Goal: Information Seeking & Learning: Check status

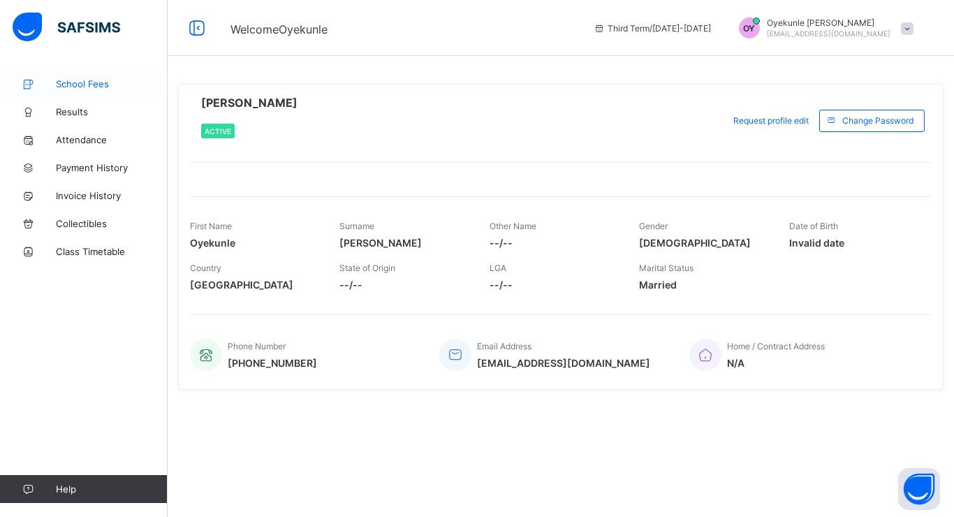
click at [113, 80] on span "School Fees" at bounding box center [112, 83] width 112 height 11
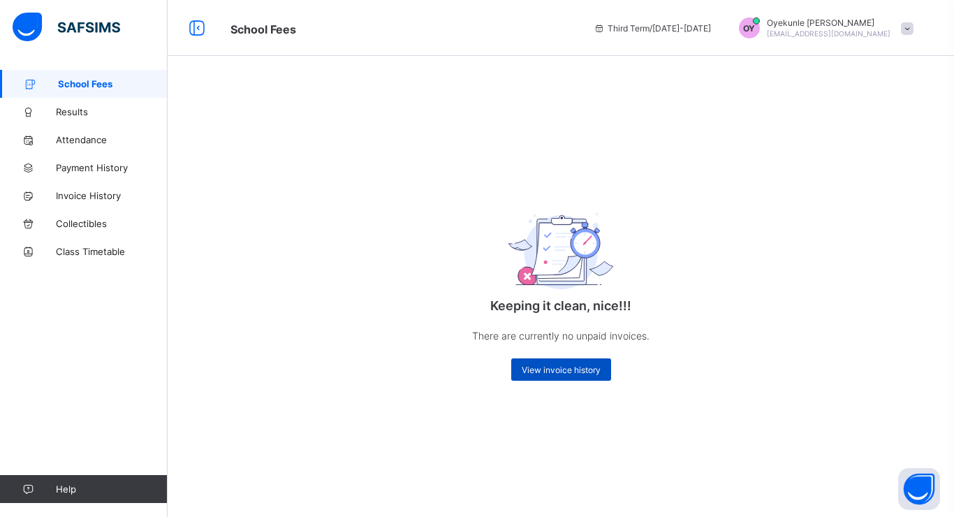
click at [600, 362] on div "View invoice history" at bounding box center [561, 369] width 100 height 22
click at [544, 363] on div "View invoice history" at bounding box center [561, 369] width 100 height 22
click at [63, 112] on span "Results" at bounding box center [112, 111] width 112 height 11
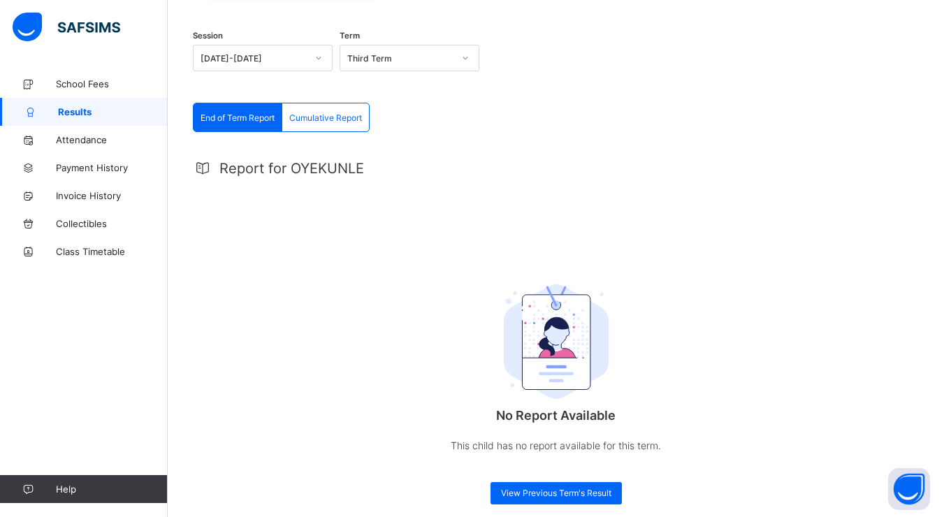
scroll to position [153, 0]
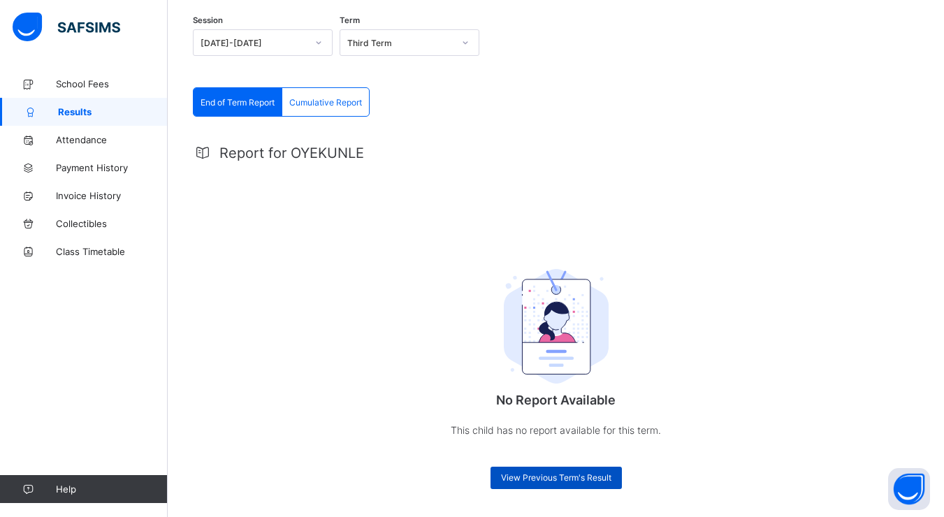
click at [564, 467] on div "View Previous Term's Result" at bounding box center [555, 478] width 131 height 22
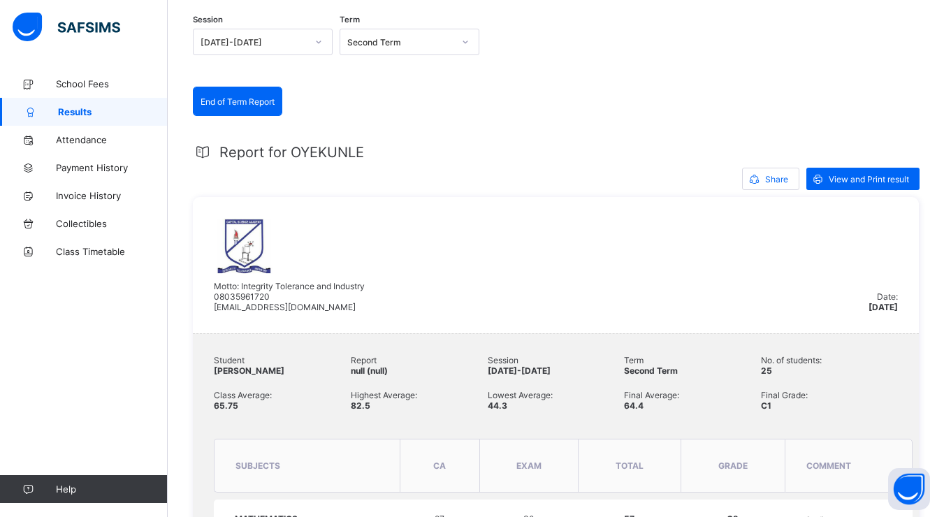
click at [564, 467] on th "Exam" at bounding box center [528, 466] width 98 height 54
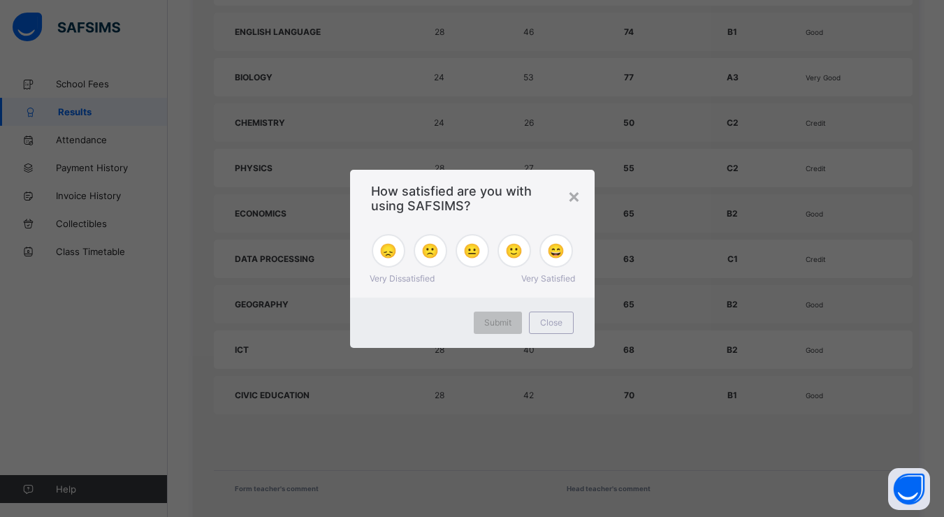
scroll to position [760, 0]
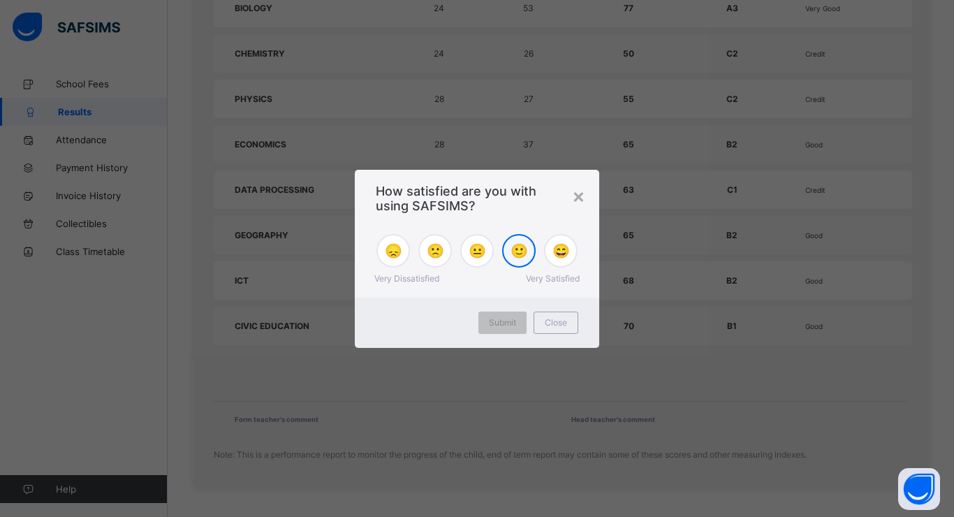
click at [517, 258] on span "🙂" at bounding box center [519, 250] width 17 height 17
click at [518, 316] on div "Submit" at bounding box center [502, 323] width 48 height 22
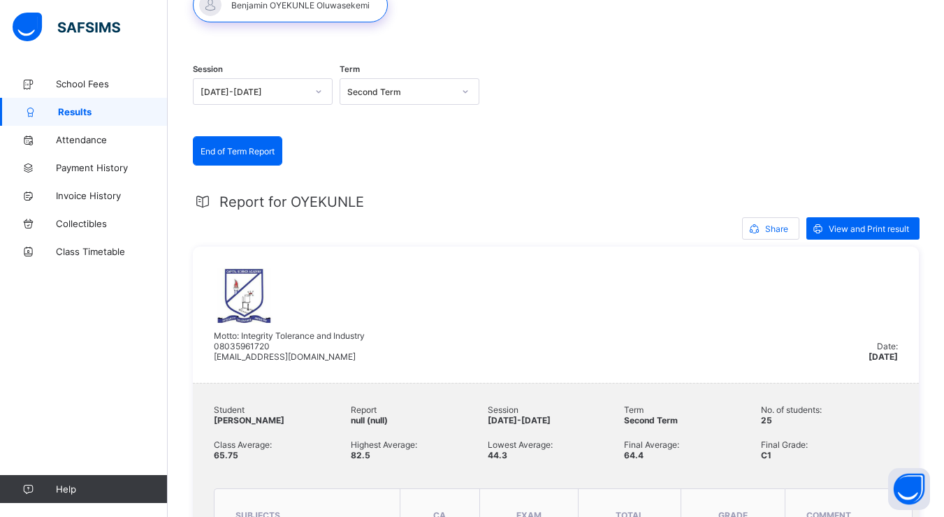
scroll to position [104, 0]
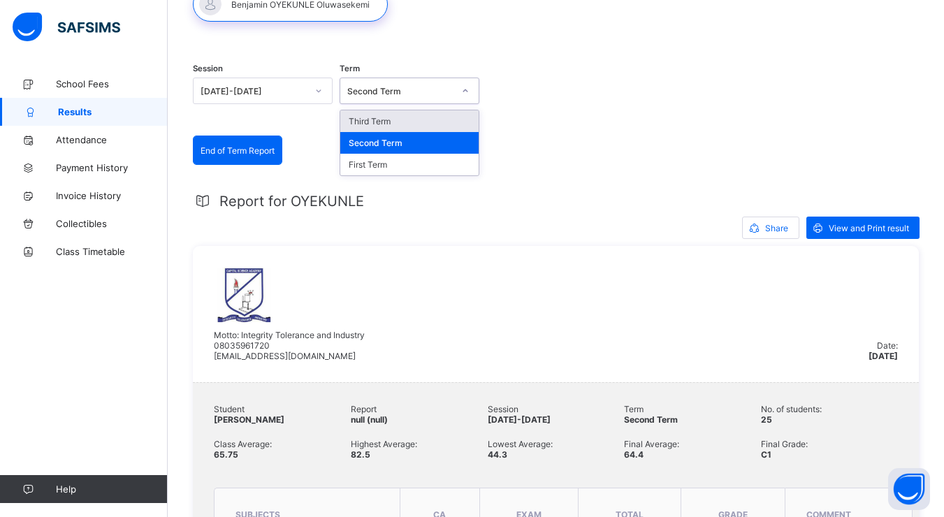
click at [458, 93] on div at bounding box center [465, 91] width 24 height 22
click at [418, 162] on div "First Term" at bounding box center [409, 165] width 138 height 22
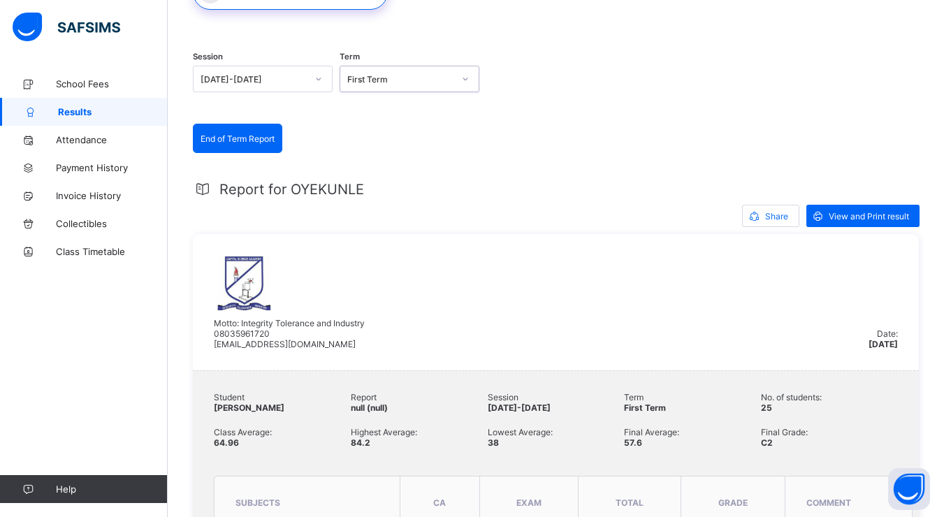
scroll to position [115, 0]
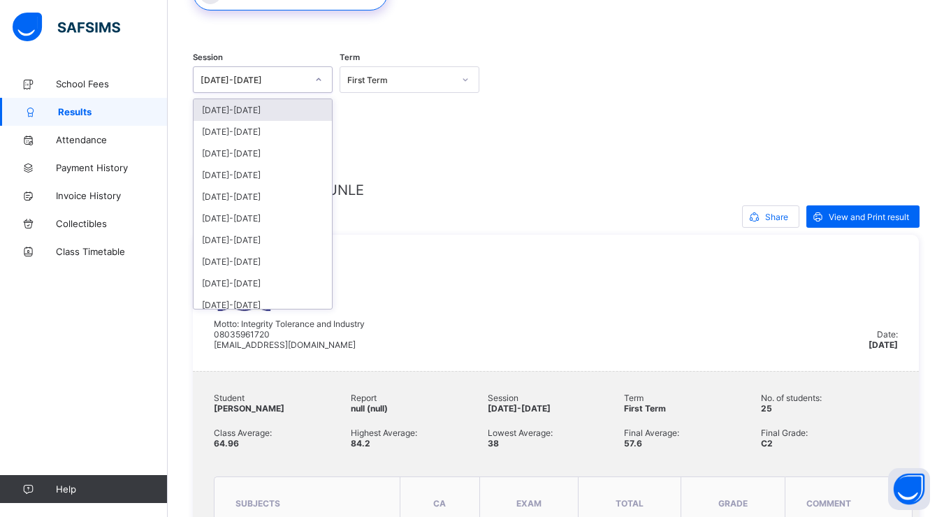
click at [330, 81] on div at bounding box center [319, 79] width 24 height 22
click at [250, 124] on div "[DATE]-[DATE]" at bounding box center [262, 132] width 138 height 22
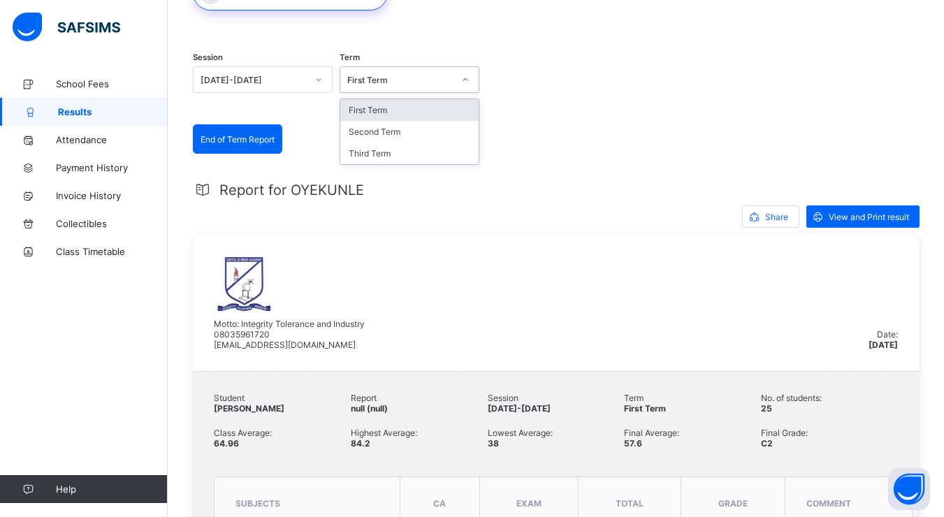
click at [474, 76] on div at bounding box center [465, 79] width 24 height 22
click at [429, 112] on div "First Term" at bounding box center [409, 110] width 138 height 22
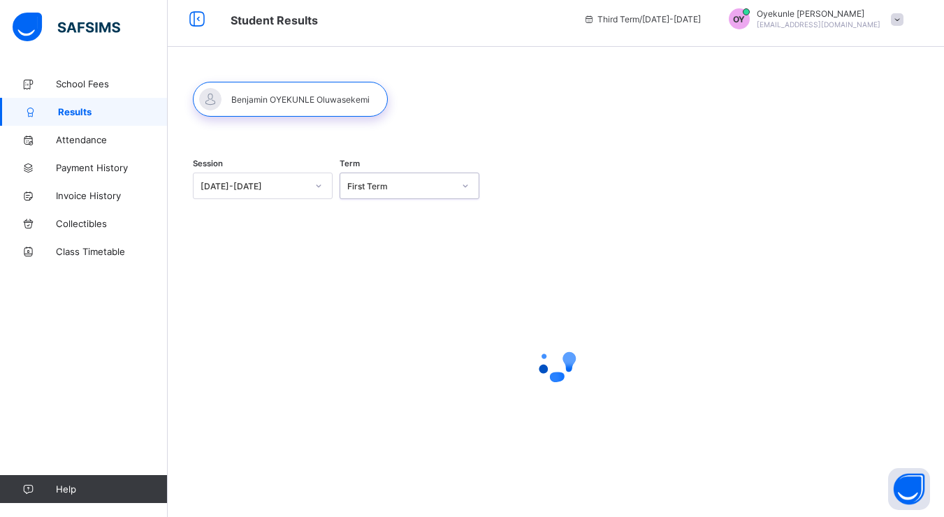
scroll to position [0, 0]
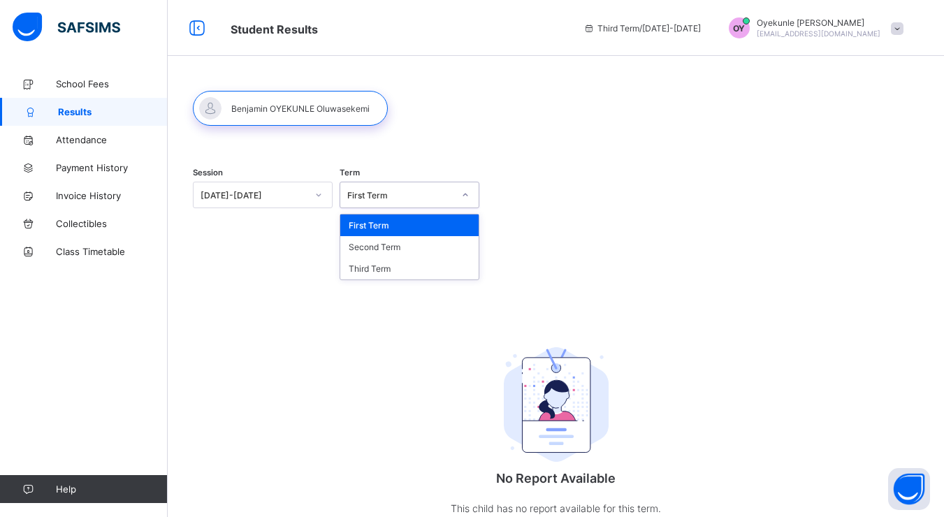
click at [476, 194] on div at bounding box center [465, 195] width 24 height 22
click at [439, 248] on div "Second Term" at bounding box center [409, 247] width 138 height 22
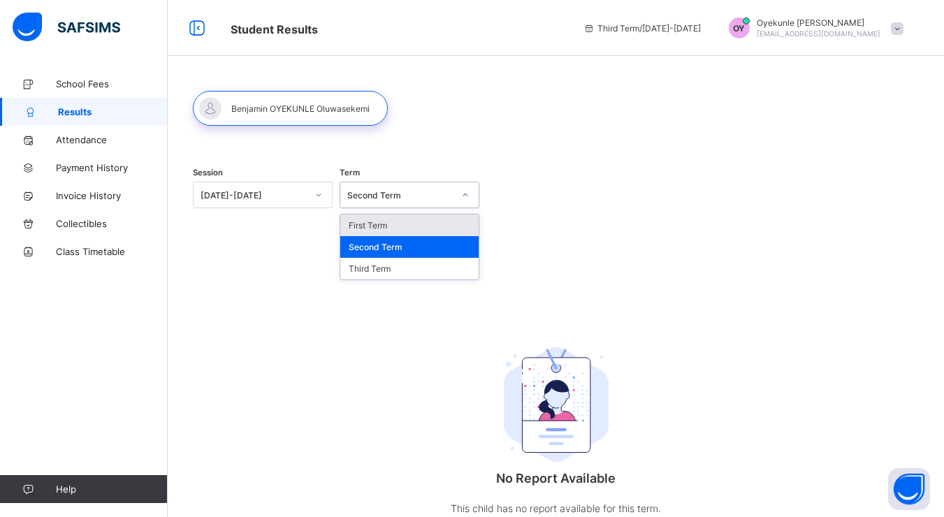
click at [460, 195] on div at bounding box center [465, 195] width 24 height 22
click at [444, 265] on div "Third Term" at bounding box center [409, 269] width 138 height 22
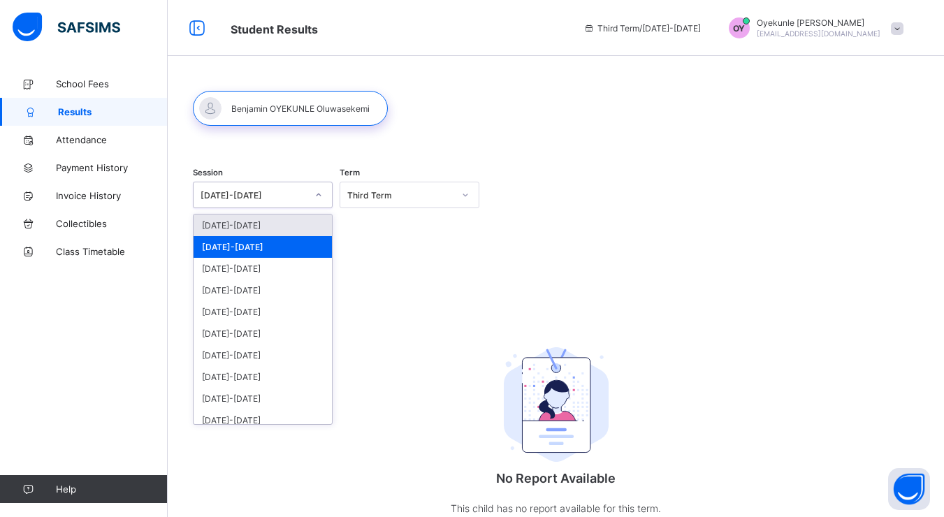
click at [304, 189] on div "[DATE]-[DATE]" at bounding box center [249, 195] width 112 height 20
click at [233, 258] on div "[DATE]-[DATE]" at bounding box center [262, 269] width 138 height 22
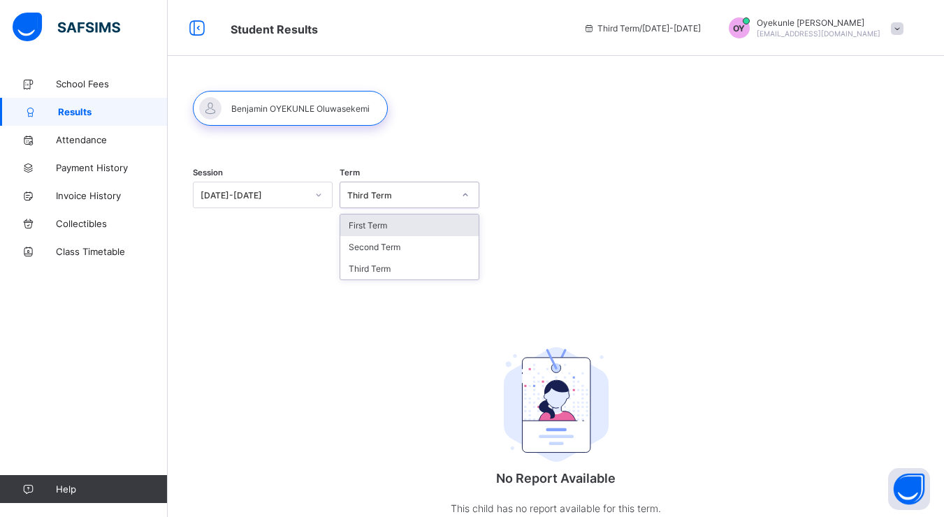
click at [452, 203] on div "Third Term" at bounding box center [396, 195] width 112 height 20
click at [462, 271] on div "Third Term" at bounding box center [409, 269] width 138 height 22
click at [462, 188] on div at bounding box center [465, 195] width 24 height 22
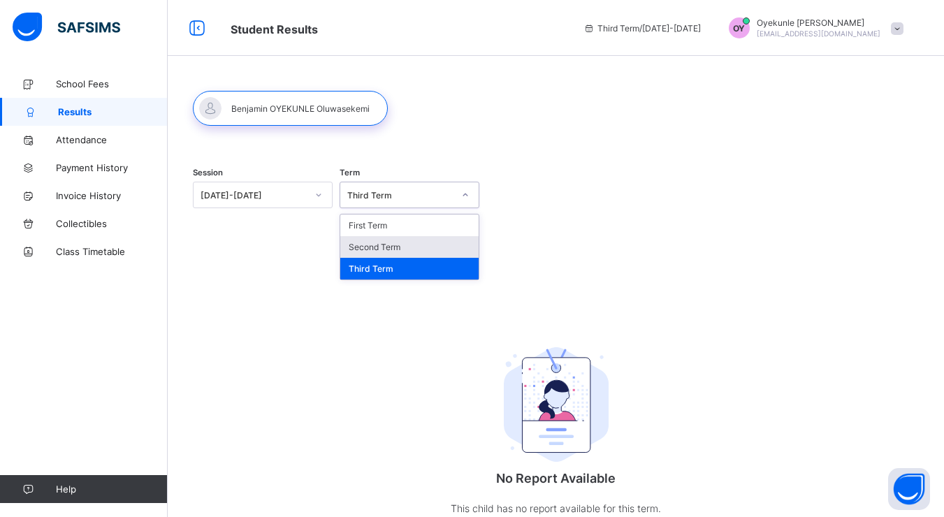
click at [437, 254] on div "Second Term" at bounding box center [409, 247] width 138 height 22
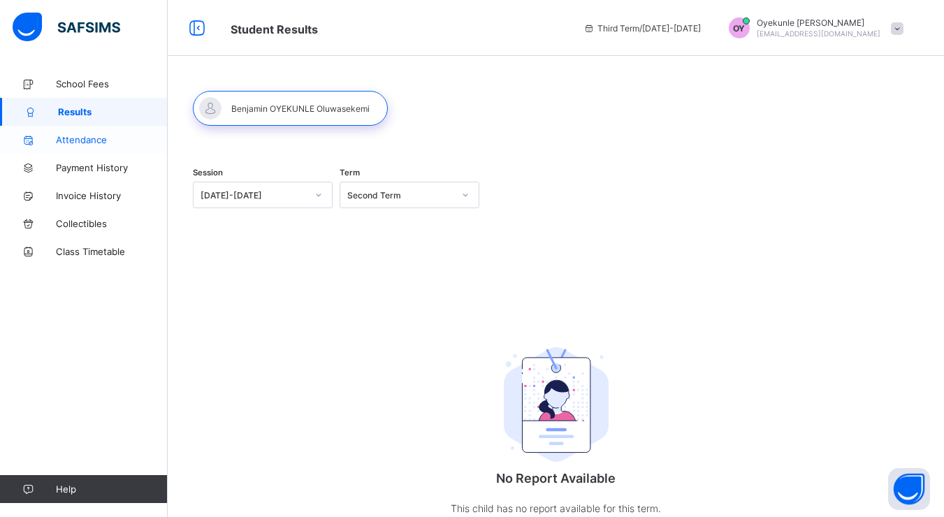
click at [78, 144] on span "Attendance" at bounding box center [112, 139] width 112 height 11
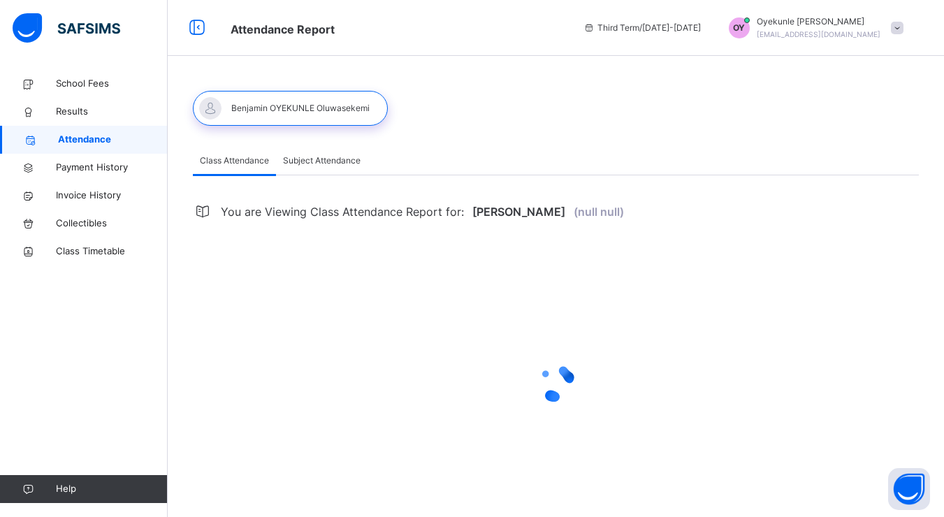
select select "****"
select select "*"
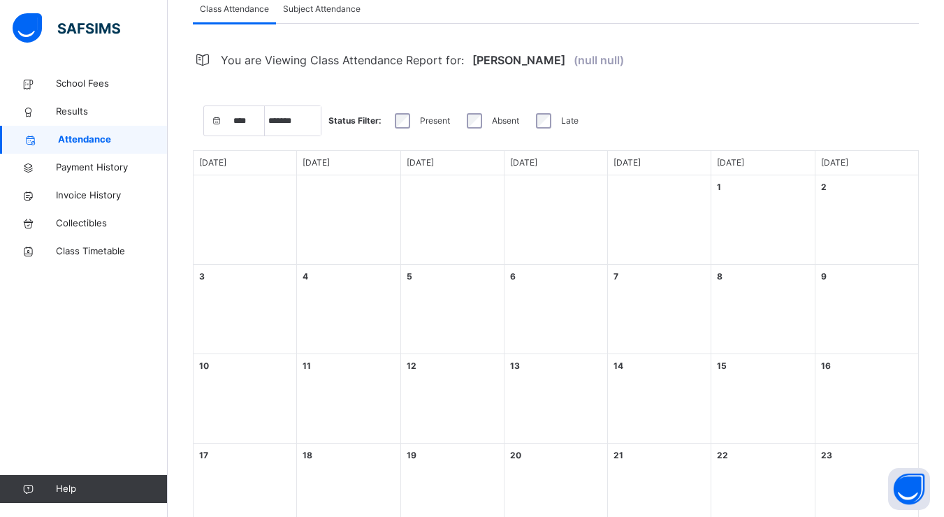
scroll to position [151, 0]
click at [388, 124] on div "Present" at bounding box center [420, 121] width 65 height 29
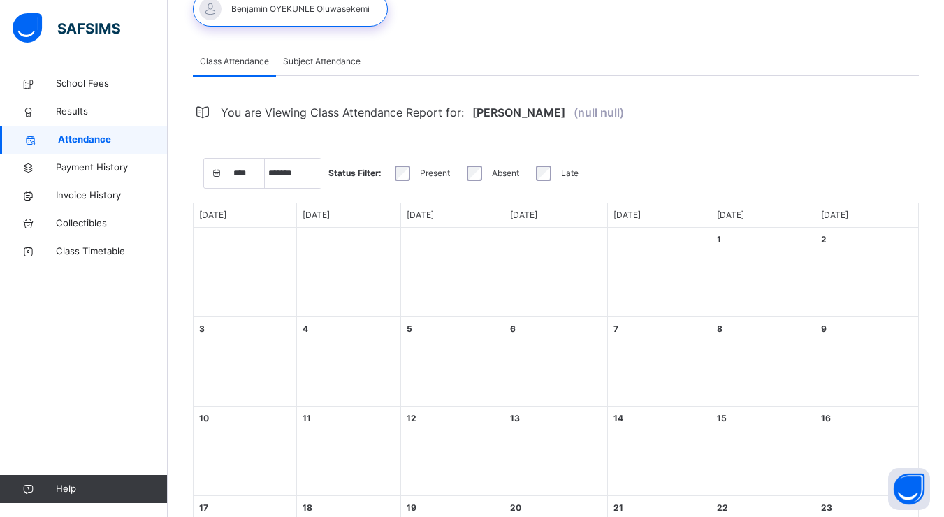
scroll to position [98, 0]
click at [326, 52] on div "Subject Attendance" at bounding box center [322, 62] width 92 height 28
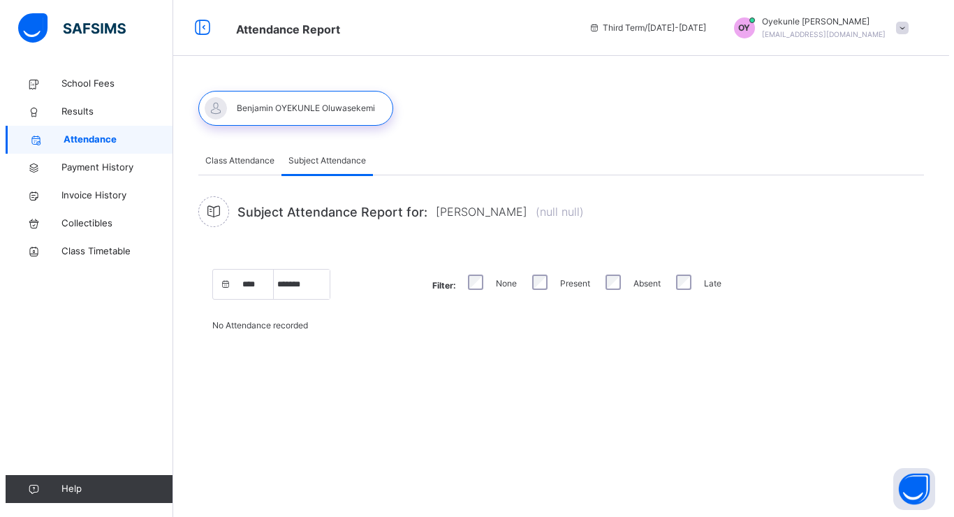
scroll to position [0, 0]
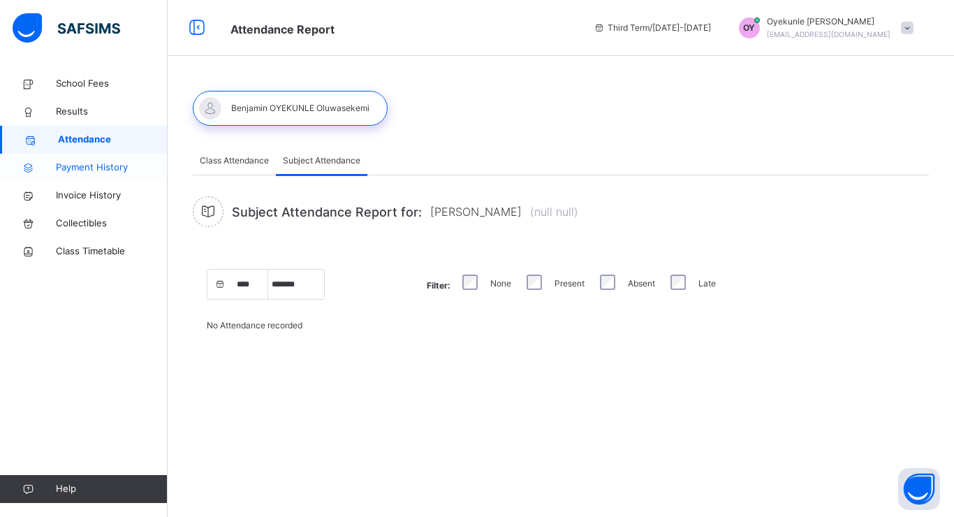
click at [68, 162] on span "Payment History" at bounding box center [112, 168] width 112 height 14
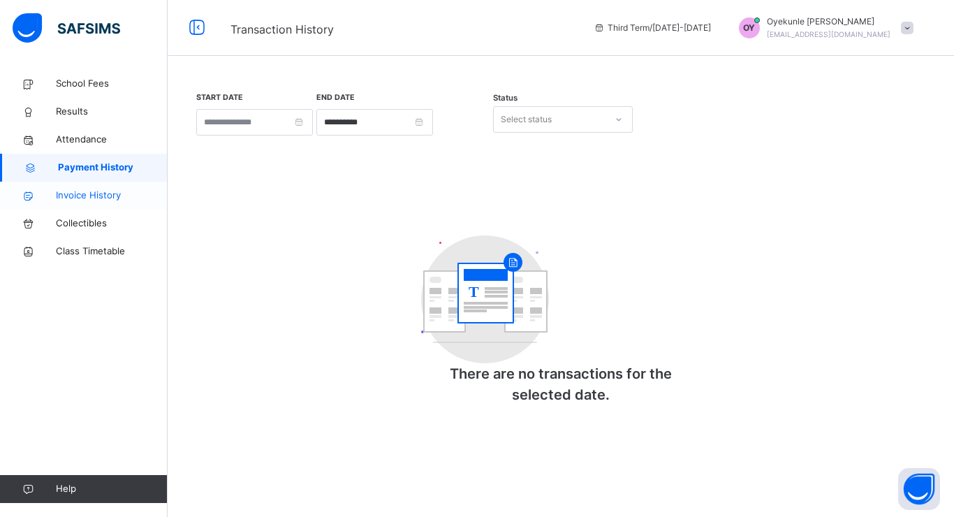
click at [80, 184] on link "Invoice History" at bounding box center [84, 196] width 168 height 28
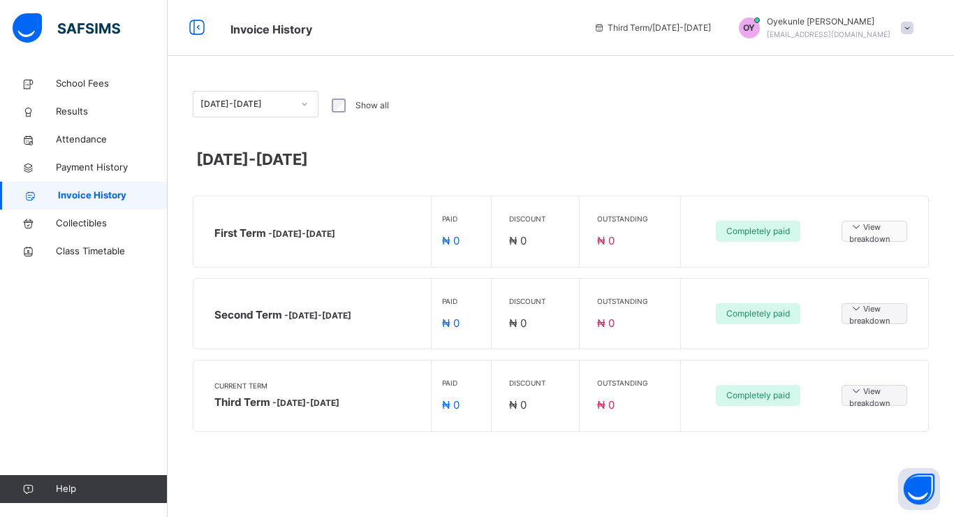
click at [857, 228] on icon at bounding box center [856, 226] width 14 height 12
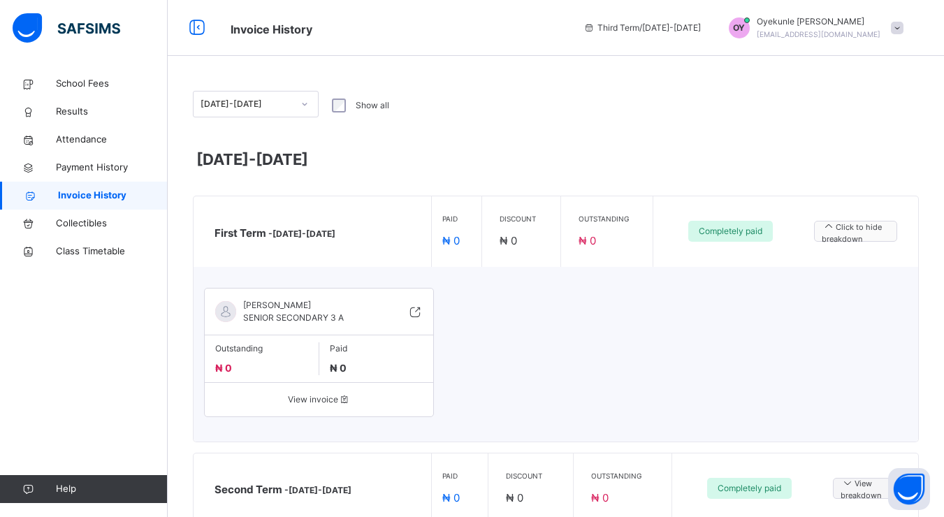
click at [857, 228] on span "Click to hide breakdown" at bounding box center [855, 232] width 68 height 27
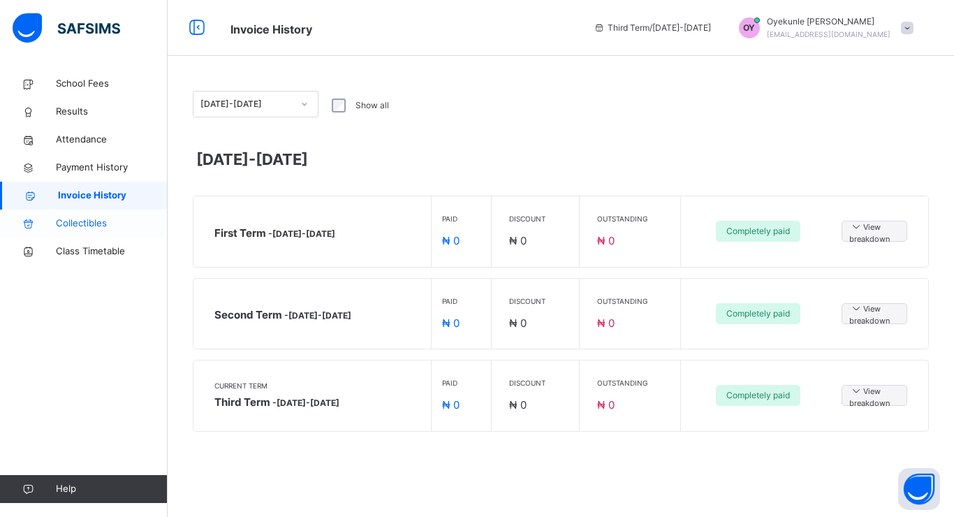
click at [51, 214] on link "Collectibles" at bounding box center [84, 224] width 168 height 28
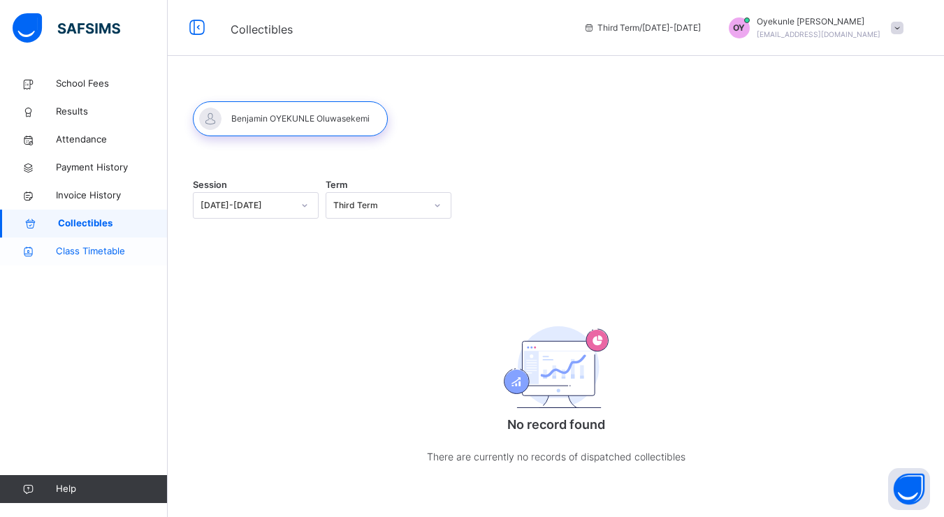
click at [117, 255] on span "Class Timetable" at bounding box center [112, 251] width 112 height 14
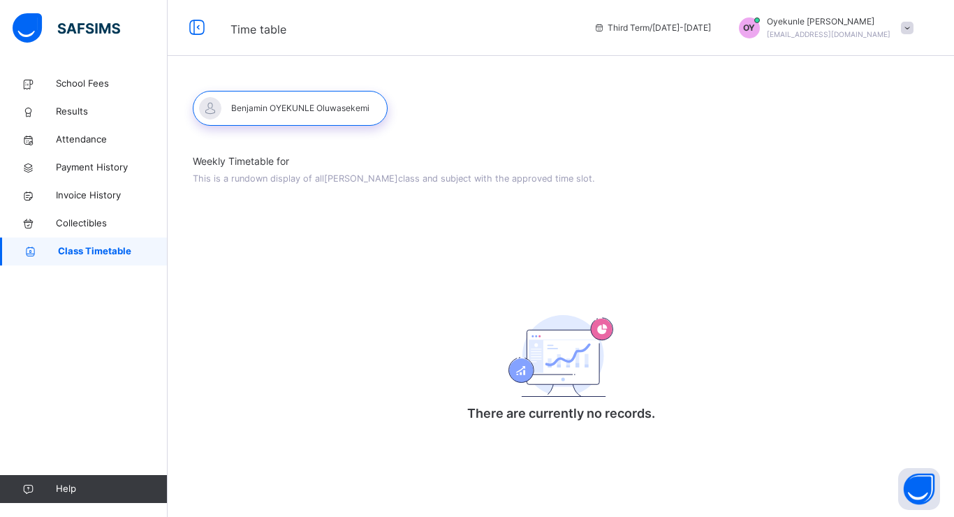
click at [899, 29] on div "OY [PERSON_NAME] [EMAIL_ADDRESS][DOMAIN_NAME]" at bounding box center [823, 27] width 196 height 25
